Goal: Task Accomplishment & Management: Use online tool/utility

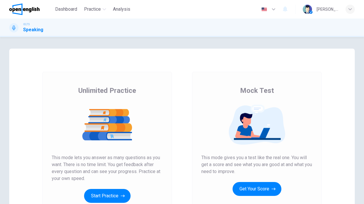
scroll to position [29, 0]
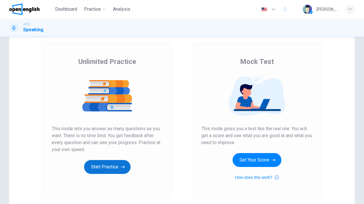
click at [107, 169] on button "Start Practice" at bounding box center [107, 167] width 47 height 14
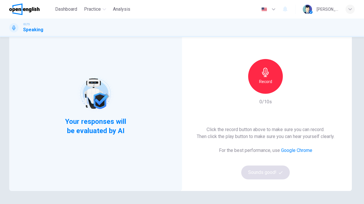
click at [271, 82] on div "Record" at bounding box center [265, 76] width 35 height 35
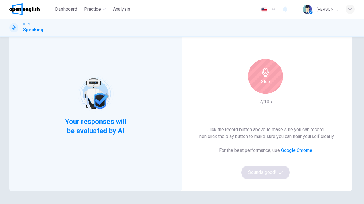
click at [268, 77] on div "Stop" at bounding box center [265, 76] width 35 height 35
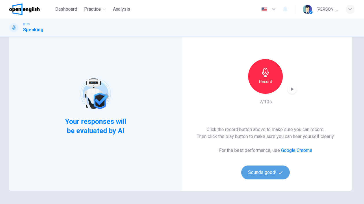
click at [267, 174] on button "Sounds good!" at bounding box center [265, 172] width 49 height 14
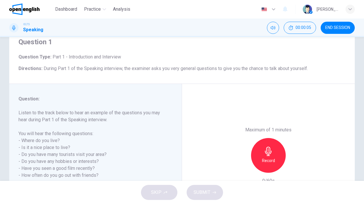
scroll to position [0, 0]
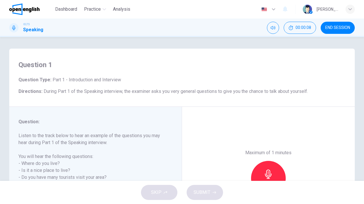
drag, startPoint x: 68, startPoint y: 79, endPoint x: 124, endPoint y: 79, distance: 56.4
click at [124, 79] on h6 "Question Type : Part 1 - Introduction and Interview" at bounding box center [181, 79] width 327 height 7
drag, startPoint x: 46, startPoint y: 92, endPoint x: 73, endPoint y: 91, distance: 27.2
click at [68, 90] on span "During Part 1 of the Speaking interview, the examiner asks you very general que…" at bounding box center [176, 90] width 264 height 5
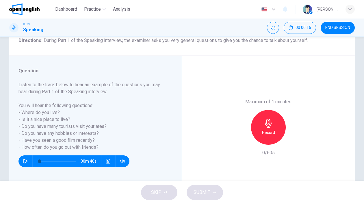
scroll to position [58, 0]
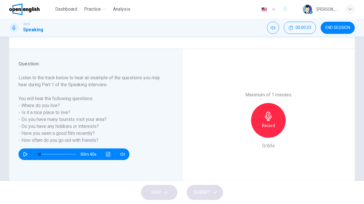
drag, startPoint x: 25, startPoint y: 107, endPoint x: 73, endPoint y: 105, distance: 48.0
click at [73, 105] on h6 "Listen to the track below to hear an example of the questions you may hear duri…" at bounding box center [91, 108] width 147 height 69
click at [27, 153] on icon "button" at bounding box center [25, 154] width 5 height 5
click at [269, 125] on h6 "Record" at bounding box center [268, 125] width 13 height 7
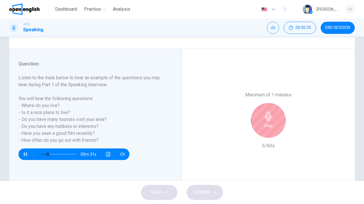
click at [24, 156] on icon "button" at bounding box center [25, 154] width 5 height 5
click at [265, 116] on icon "button" at bounding box center [268, 116] width 7 height 9
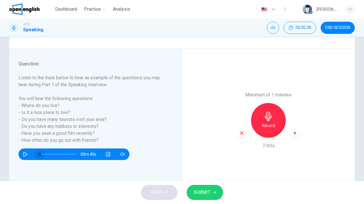
drag, startPoint x: 47, startPoint y: 153, endPoint x: 38, endPoint y: 154, distance: 9.3
click at [38, 154] on span at bounding box center [39, 153] width 3 height 3
click at [24, 154] on icon "button" at bounding box center [25, 154] width 5 height 5
click at [26, 153] on icon "button" at bounding box center [25, 154] width 5 height 5
click at [270, 119] on icon "button" at bounding box center [268, 116] width 9 height 9
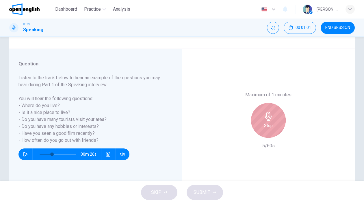
click at [264, 120] on icon "button" at bounding box center [268, 116] width 9 height 9
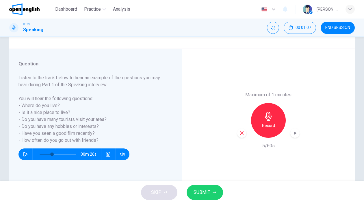
click at [260, 119] on div "Record" at bounding box center [268, 120] width 35 height 35
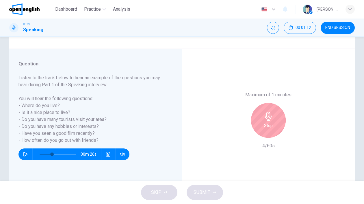
click at [264, 125] on h6 "Stop" at bounding box center [268, 125] width 9 height 7
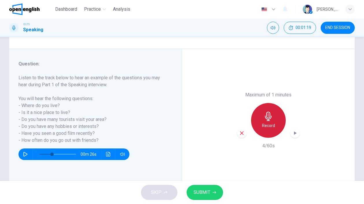
click at [258, 128] on div "Record" at bounding box center [268, 120] width 35 height 35
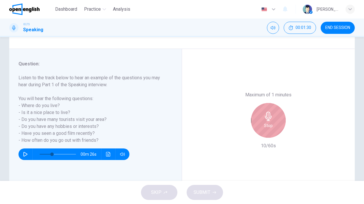
click at [265, 124] on h6 "Stop" at bounding box center [268, 125] width 9 height 7
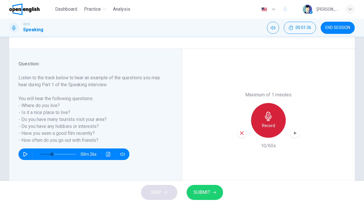
click at [265, 124] on h6 "Record" at bounding box center [268, 125] width 13 height 7
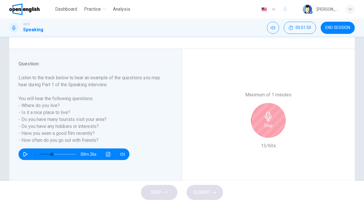
click at [265, 124] on h6 "Stop" at bounding box center [268, 125] width 9 height 7
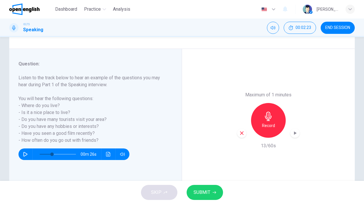
click at [268, 124] on h6 "Record" at bounding box center [268, 125] width 13 height 7
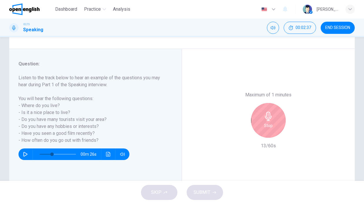
click at [268, 115] on icon "button" at bounding box center [268, 116] width 7 height 9
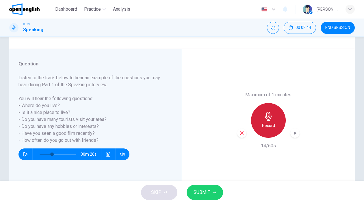
click at [266, 123] on h6 "Record" at bounding box center [268, 125] width 13 height 7
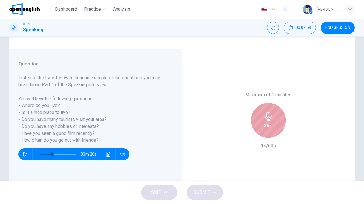
click at [266, 122] on h6 "Stop" at bounding box center [268, 125] width 9 height 7
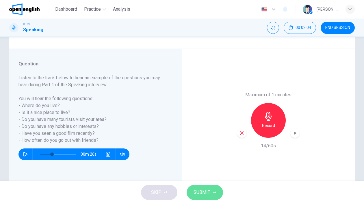
click at [210, 193] on span "SUBMIT" at bounding box center [202, 192] width 17 height 8
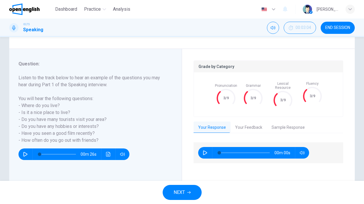
type input "*"
click at [248, 122] on button "Your Feedback" at bounding box center [249, 127] width 36 height 12
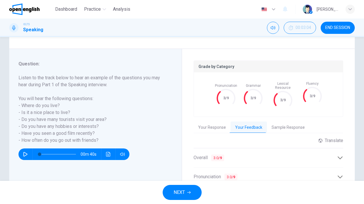
drag, startPoint x: 270, startPoint y: 85, endPoint x: 294, endPoint y: 82, distance: 23.9
click at [294, 82] on span "Lexical Resource" at bounding box center [283, 86] width 26 height 8
drag, startPoint x: 294, startPoint y: 84, endPoint x: 272, endPoint y: 84, distance: 21.7
click at [272, 84] on div "Lexical Resource 3/9 Fluency 3/9" at bounding box center [296, 95] width 52 height 26
click at [280, 127] on button "Sample Response" at bounding box center [288, 127] width 42 height 12
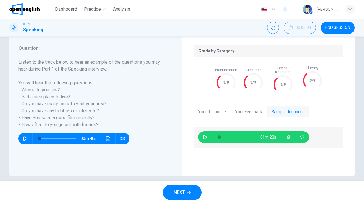
scroll to position [80, 0]
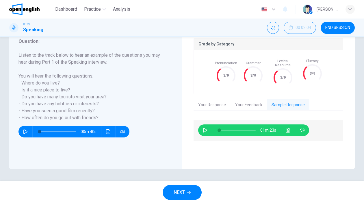
click at [204, 128] on icon "button" at bounding box center [205, 130] width 4 height 5
click at [202, 129] on button "button" at bounding box center [205, 130] width 9 height 12
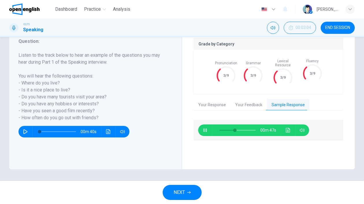
click at [289, 128] on icon "Click to see the audio transcription" at bounding box center [288, 130] width 5 height 5
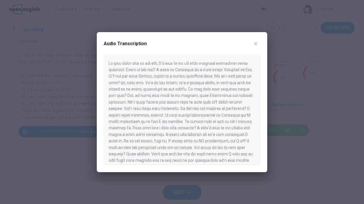
scroll to position [3, 0]
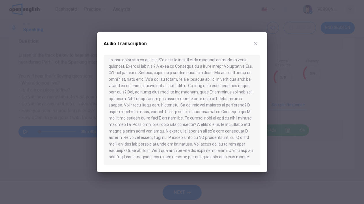
drag, startPoint x: 194, startPoint y: 87, endPoint x: 230, endPoint y: 102, distance: 38.9
click at [230, 102] on div at bounding box center [182, 110] width 157 height 110
click at [257, 46] on button "button" at bounding box center [255, 43] width 9 height 9
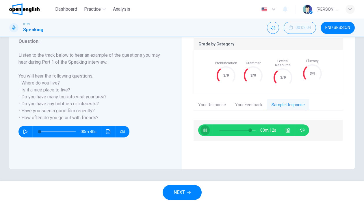
click at [205, 128] on icon "button" at bounding box center [204, 129] width 3 height 3
type input "**"
